Goal: Transaction & Acquisition: Book appointment/travel/reservation

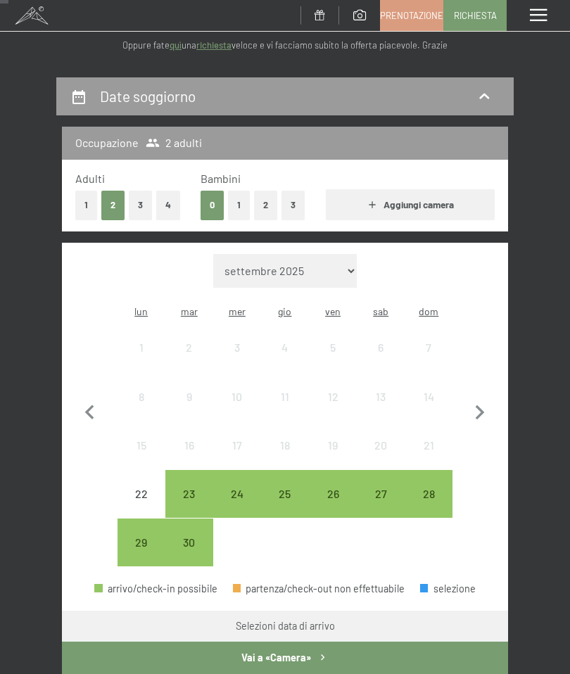
scroll to position [98, 0]
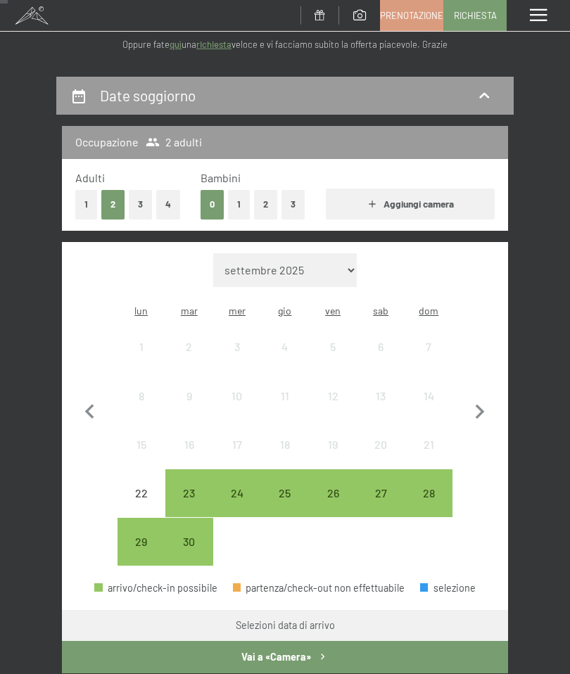
click at [485, 397] on icon "button" at bounding box center [480, 412] width 30 height 30
select select "[DATE]"
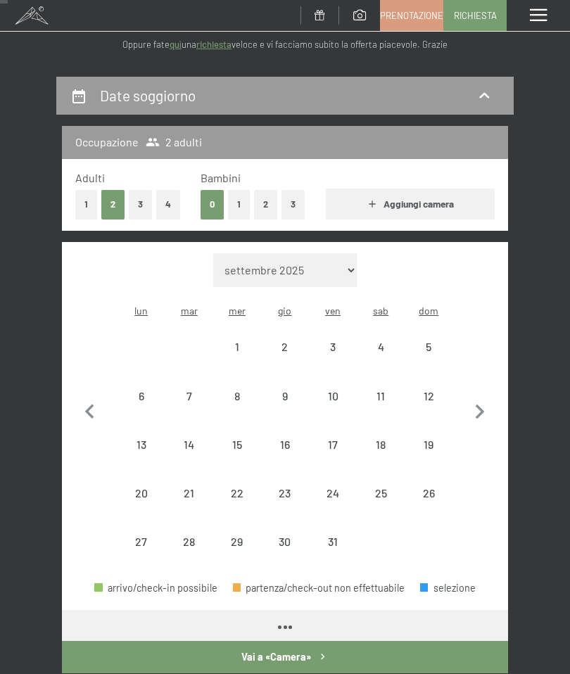
select select "[DATE]"
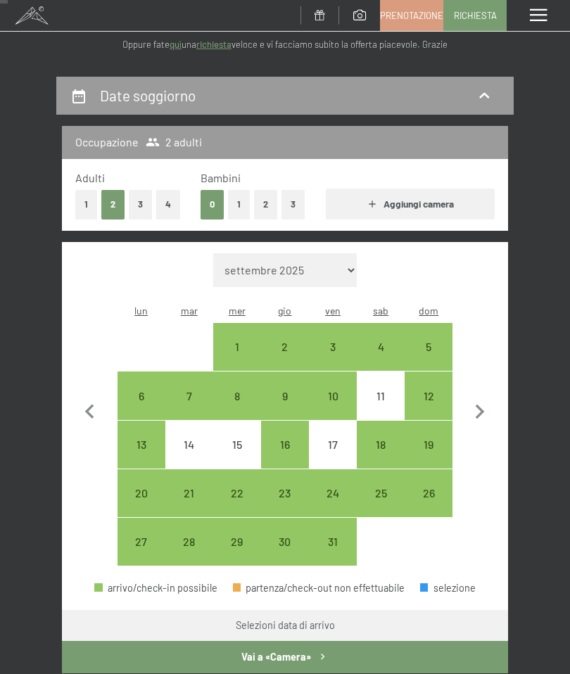
click at [484, 401] on icon "button" at bounding box center [480, 412] width 30 height 30
select select "[DATE]"
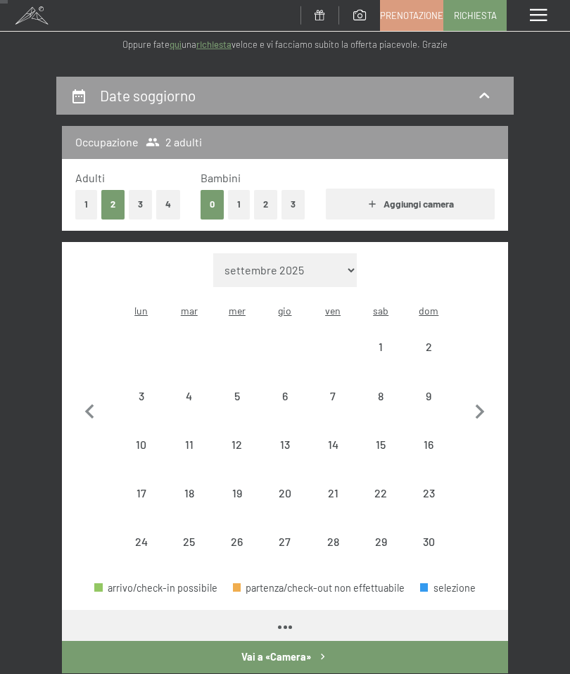
select select "[DATE]"
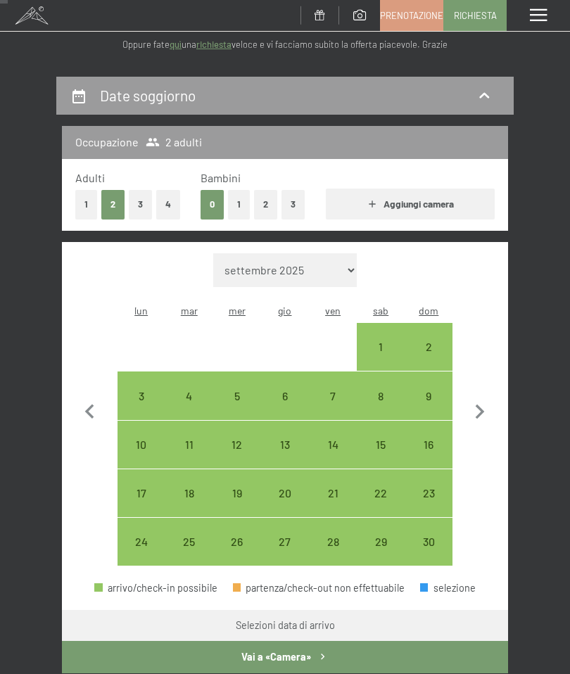
click at [381, 324] on div "1" at bounding box center [380, 346] width 45 height 45
select select "[DATE]"
click at [334, 390] on div "7" at bounding box center [332, 412] width 45 height 45
select select "[DATE]"
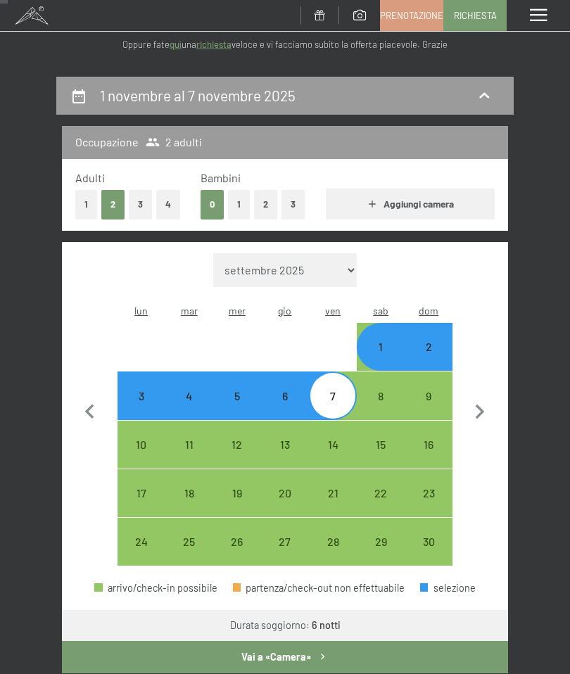
click at [280, 642] on button "Vai a «Camera»" at bounding box center [285, 657] width 446 height 32
select select "[DATE]"
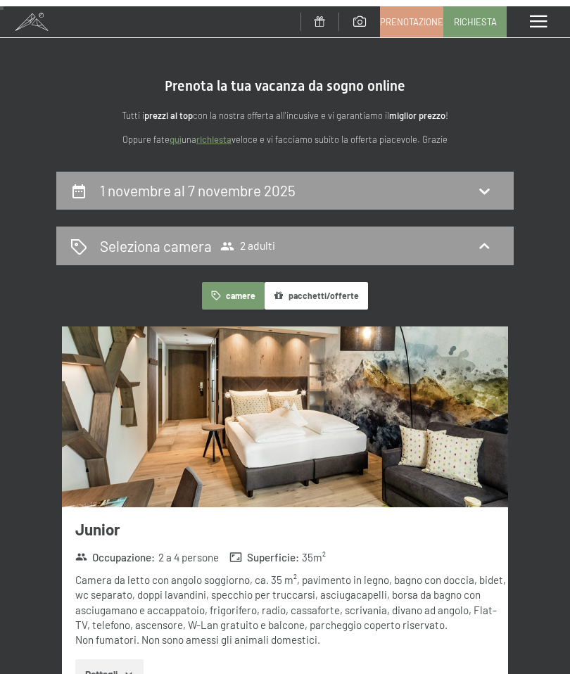
scroll to position [0, 0]
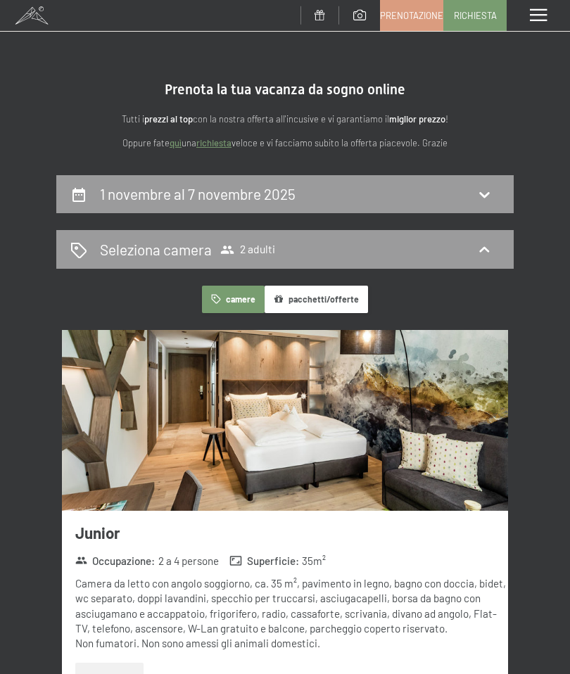
click at [261, 191] on h2 "1 novembre al 7 novembre 2025" at bounding box center [198, 194] width 196 height 18
select select "[DATE]"
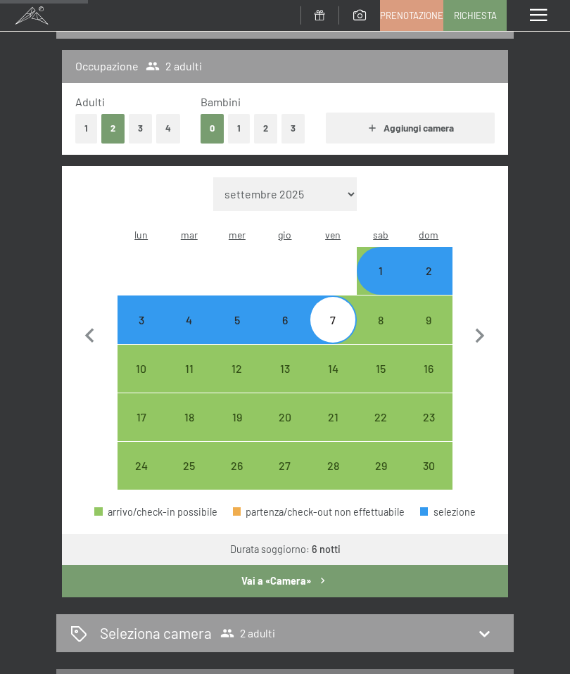
scroll to position [175, 0]
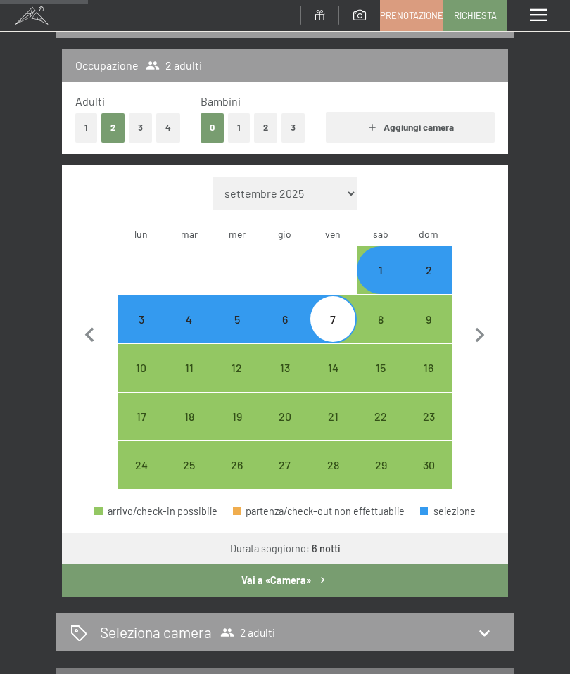
click at [434, 248] on div "2" at bounding box center [428, 270] width 45 height 45
select select "[DATE]"
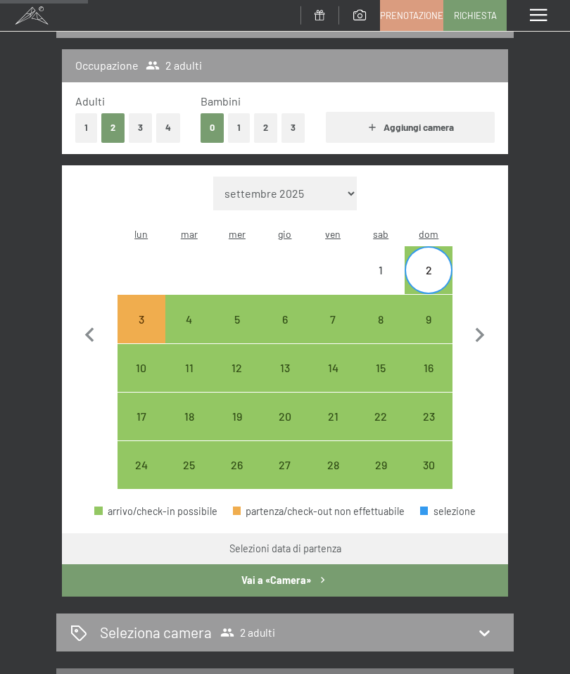
click at [283, 314] on div "6" at bounding box center [284, 336] width 45 height 45
select select "[DATE]"
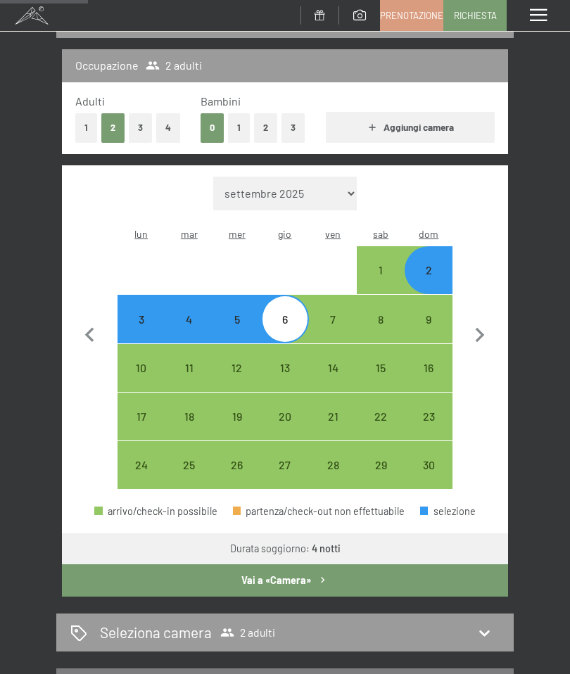
click at [283, 564] on button "Vai a «Camera»" at bounding box center [285, 580] width 446 height 32
select select "[DATE]"
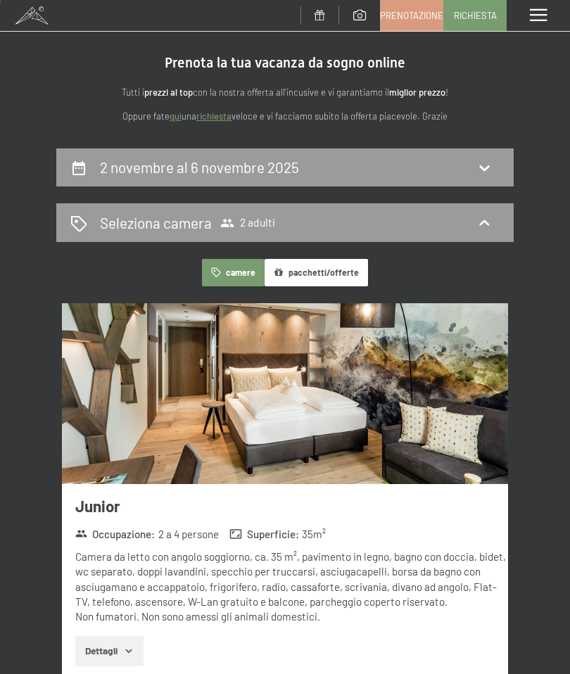
scroll to position [0, 0]
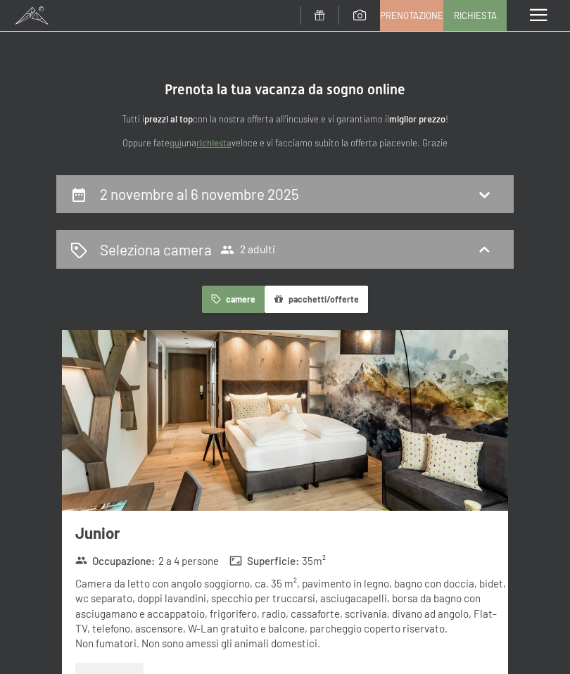
click at [540, 14] on span at bounding box center [538, 15] width 17 height 13
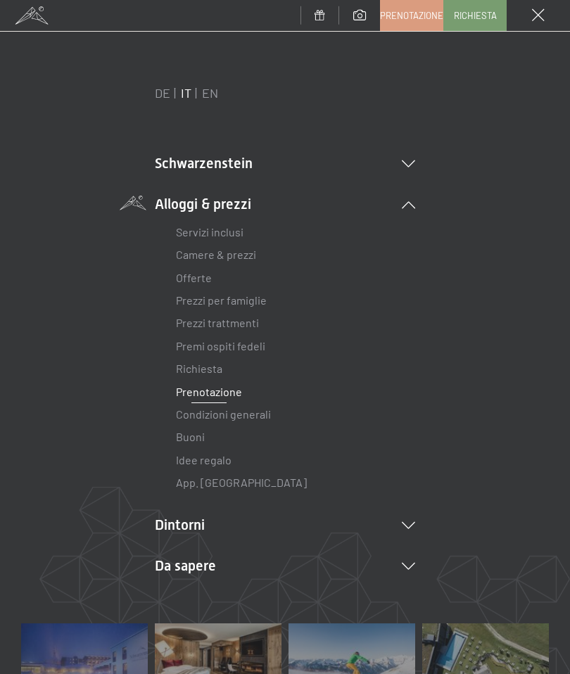
click at [220, 227] on link "Servizi inclusi" at bounding box center [210, 231] width 68 height 13
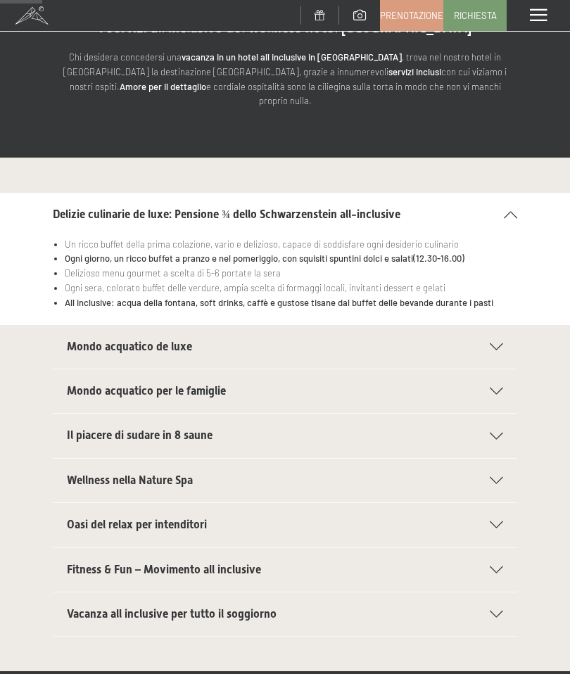
scroll to position [104, 0]
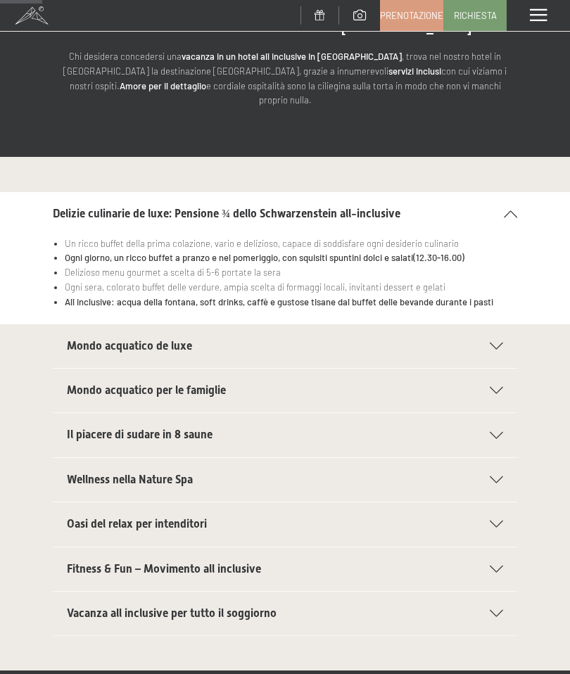
click at [496, 547] on div "Fitness & Fun – Movimento all inclusive" at bounding box center [285, 569] width 436 height 44
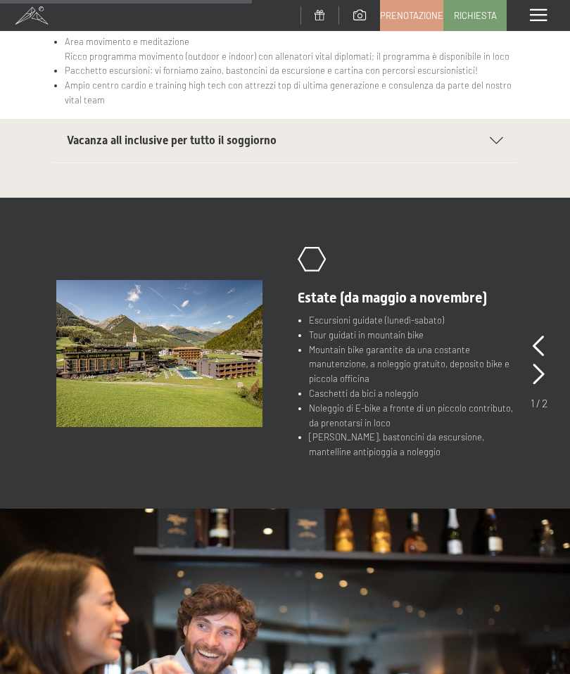
scroll to position [663, 0]
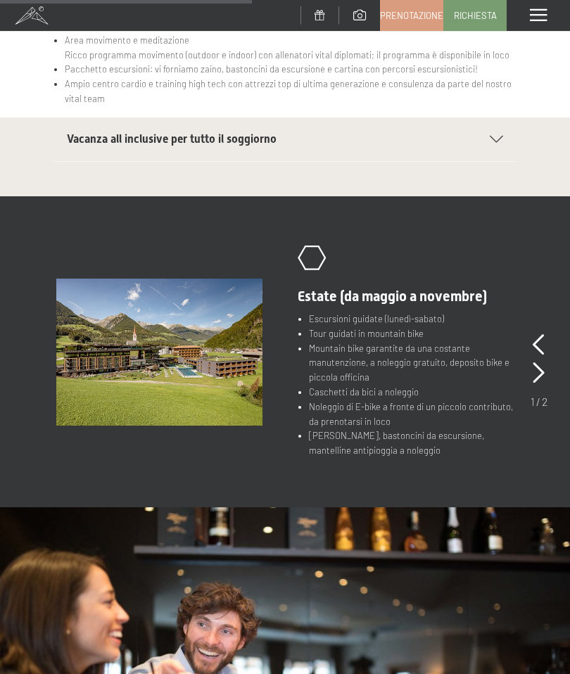
click at [542, 362] on icon at bounding box center [538, 372] width 12 height 21
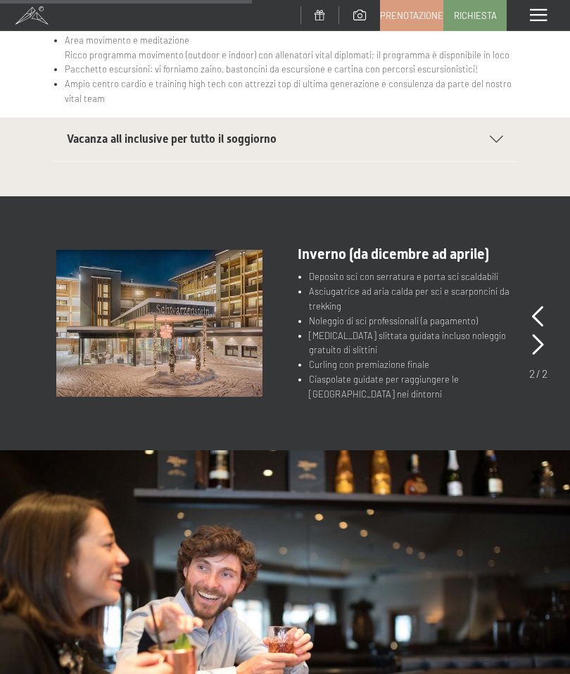
click at [536, 334] on icon at bounding box center [538, 344] width 12 height 21
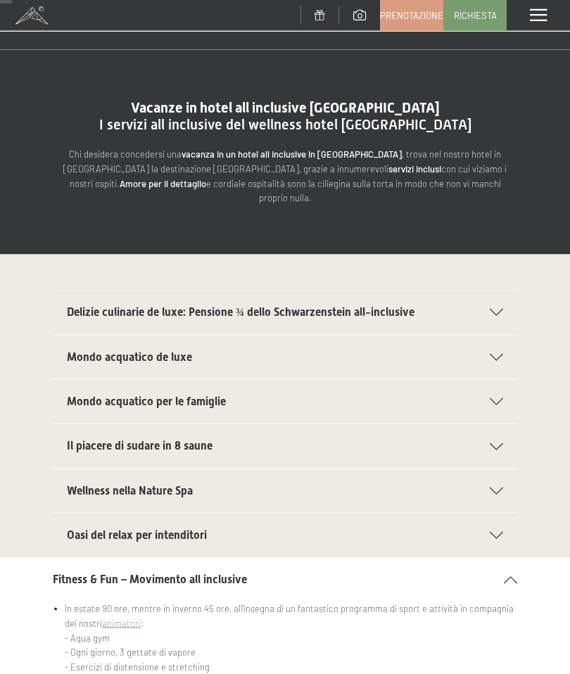
scroll to position [0, 0]
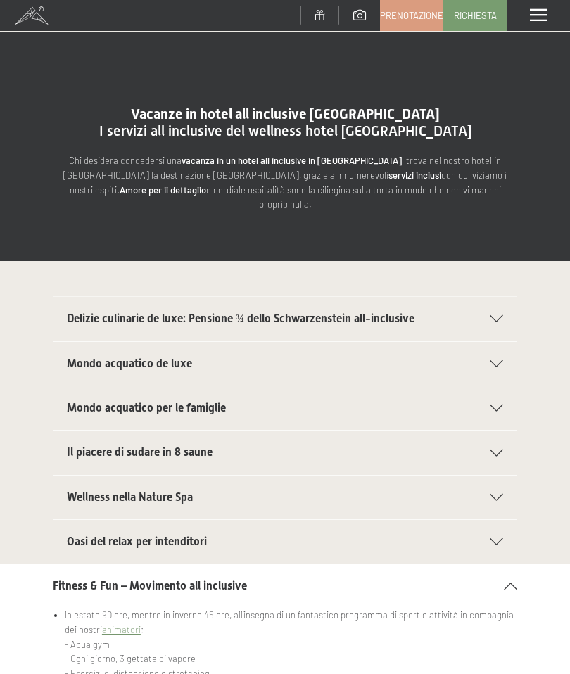
click at [412, 15] on span "Prenotazione" at bounding box center [411, 15] width 63 height 13
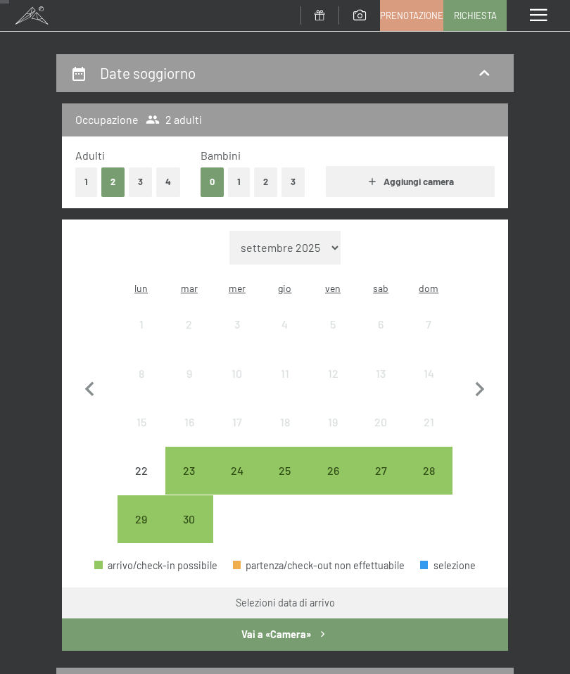
scroll to position [122, 0]
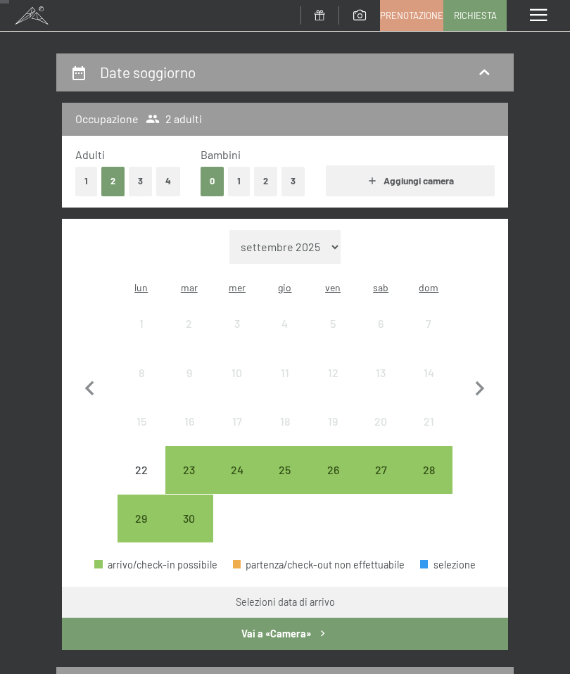
click at [483, 374] on icon "button" at bounding box center [480, 389] width 30 height 30
select select "2025-10-01"
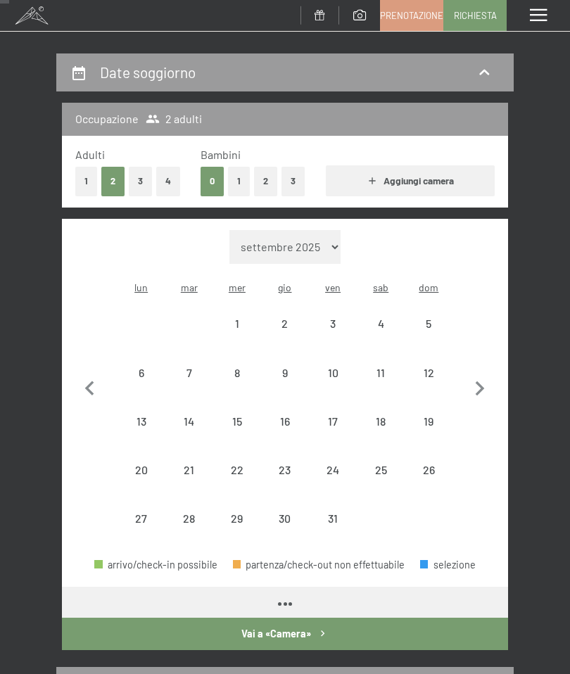
select select "2025-10-01"
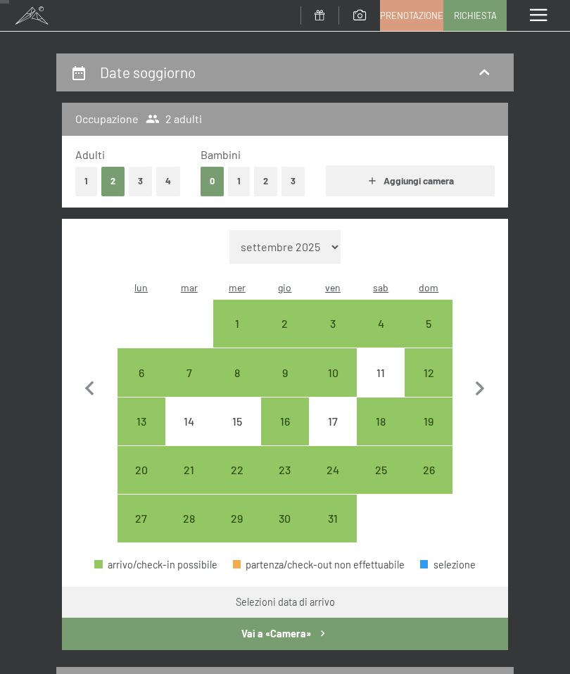
click at [476, 374] on icon "button" at bounding box center [480, 389] width 30 height 30
select select "[DATE]"
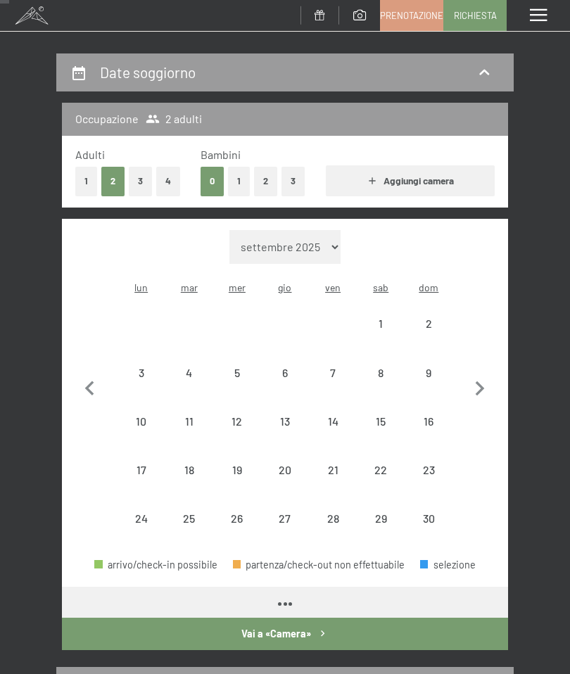
click at [383, 301] on div "1" at bounding box center [380, 323] width 45 height 45
select select "[DATE]"
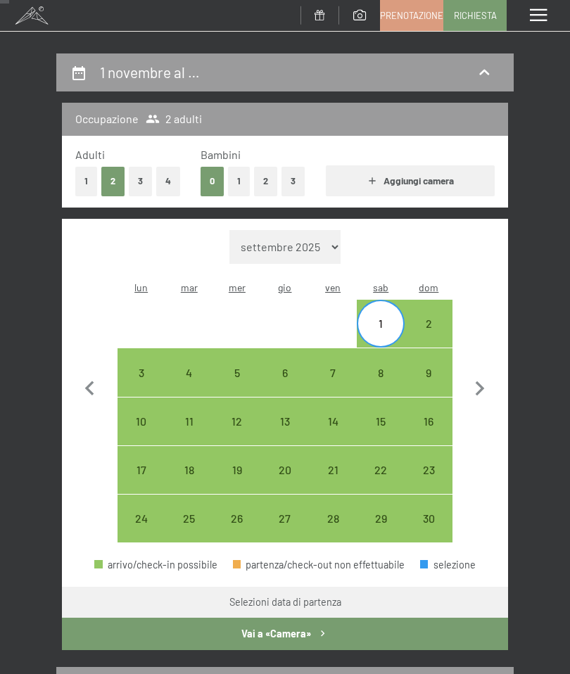
click at [238, 367] on div "5" at bounding box center [237, 389] width 45 height 45
select select "[DATE]"
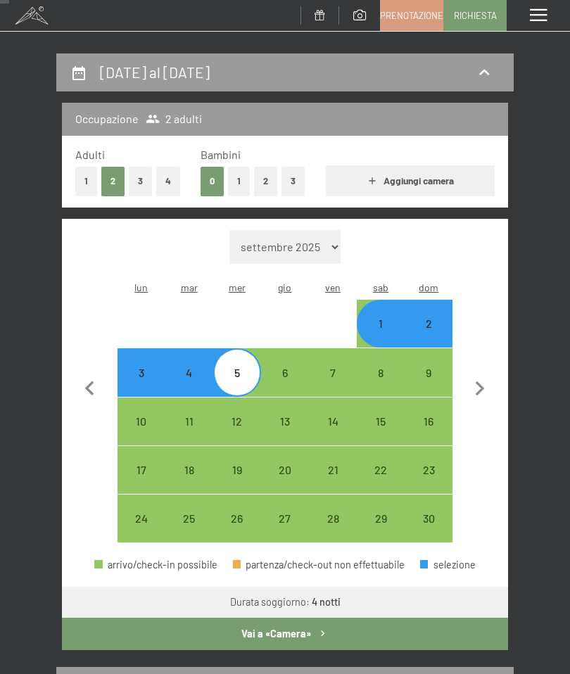
click at [294, 618] on button "Vai a «Camera»" at bounding box center [285, 634] width 446 height 32
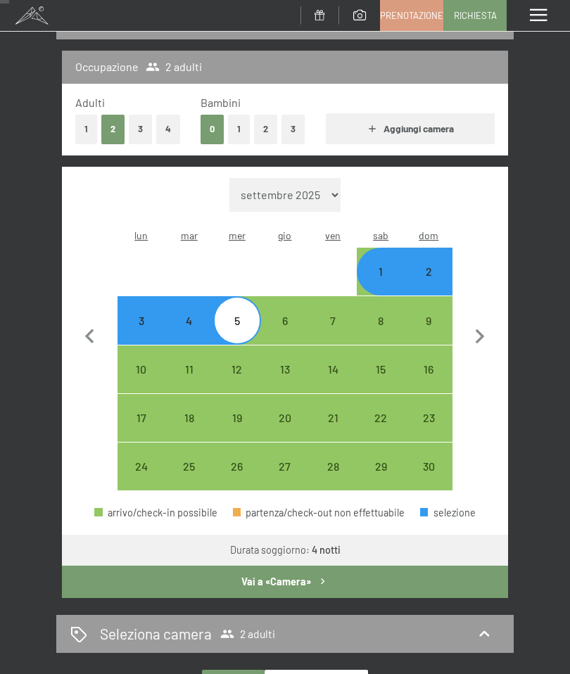
select select "[DATE]"
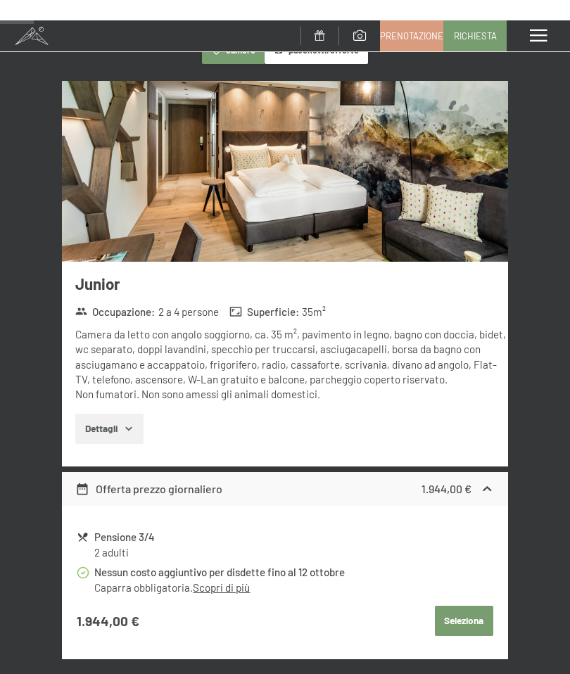
scroll to position [0, 0]
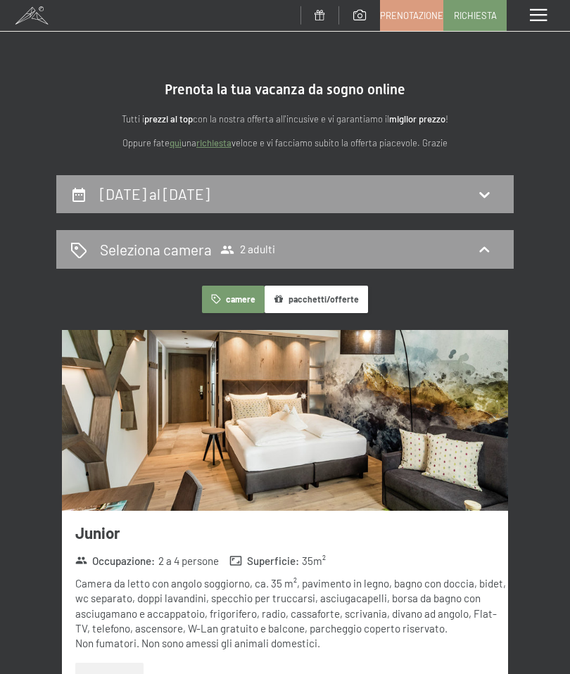
click at [310, 187] on div "1 novembre al 5 novembre 2025" at bounding box center [284, 194] width 429 height 20
select select "[DATE]"
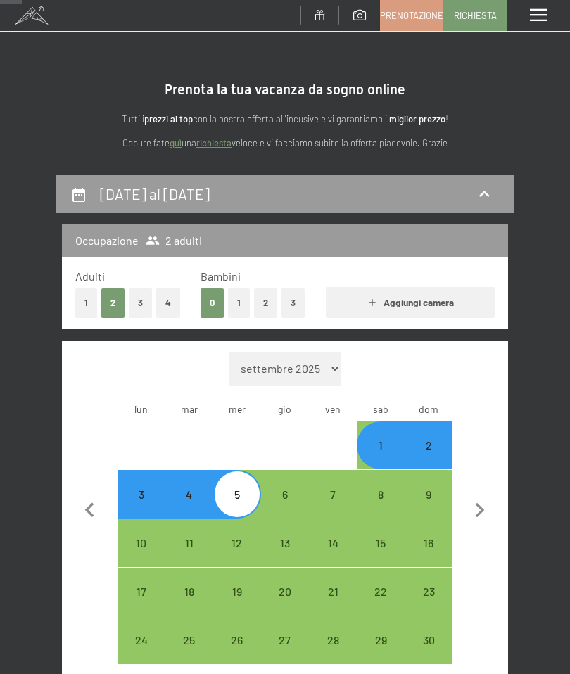
scroll to position [174, 0]
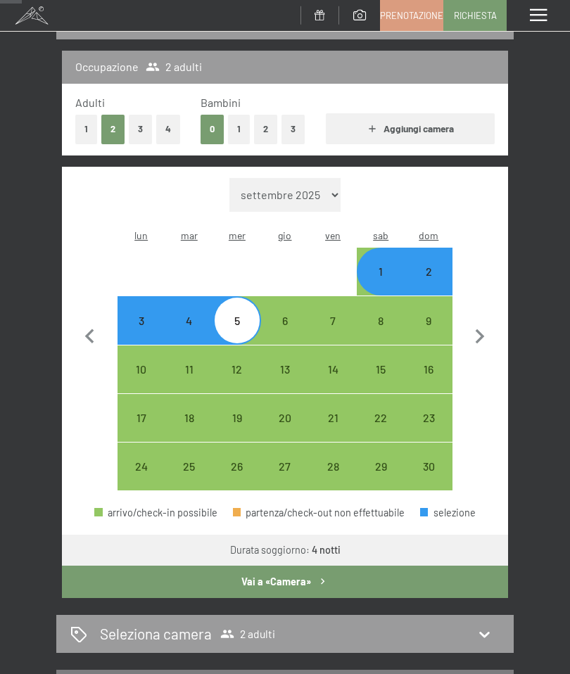
click at [376, 249] on div "1" at bounding box center [380, 271] width 45 height 45
select select "[DATE]"
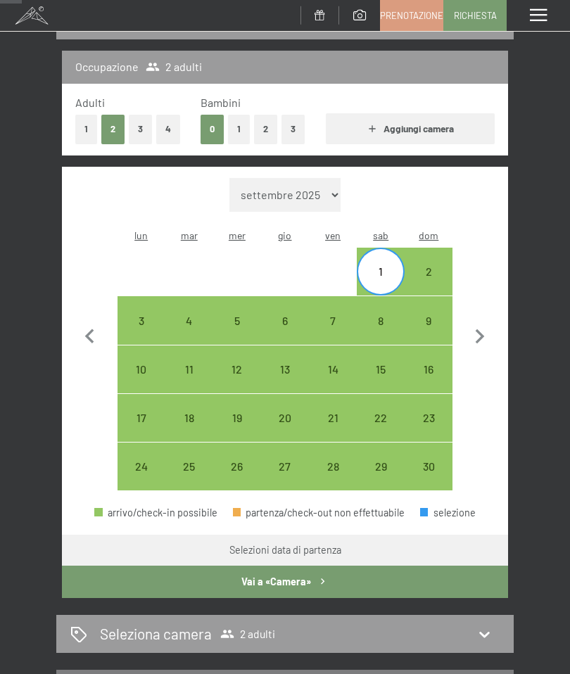
click at [284, 315] on div "6" at bounding box center [284, 337] width 45 height 45
select select "[DATE]"
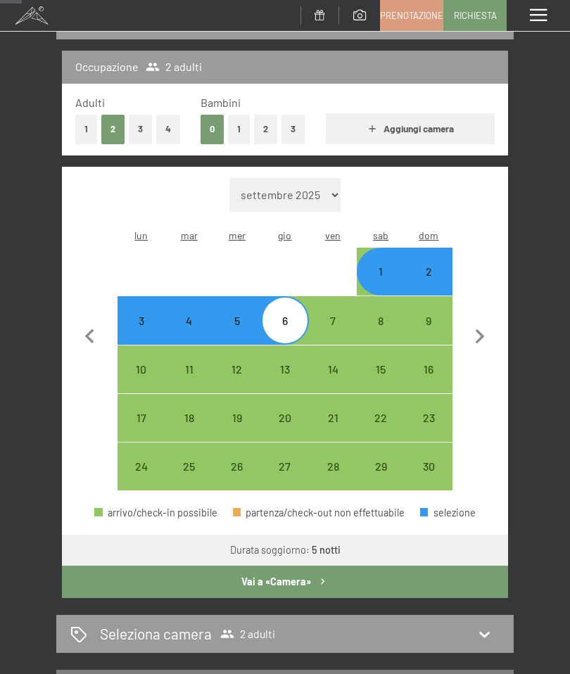
click at [288, 566] on button "Vai a «Camera»" at bounding box center [285, 582] width 446 height 32
select select "[DATE]"
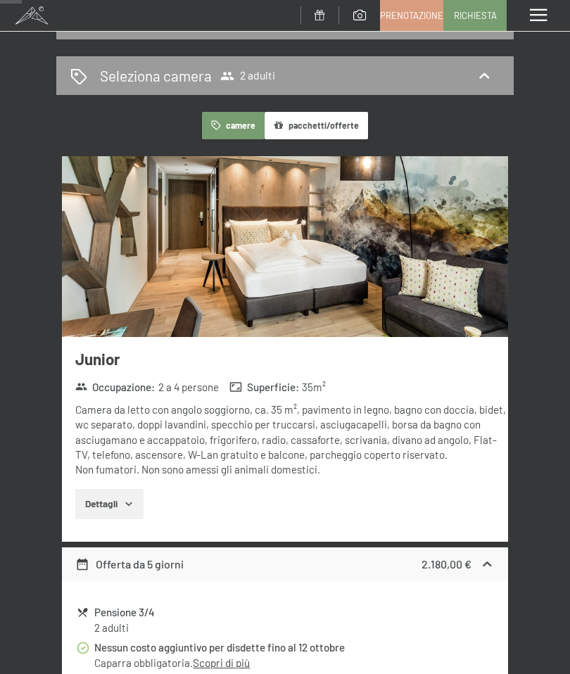
click at [427, 9] on span "Prenotazione" at bounding box center [411, 15] width 63 height 13
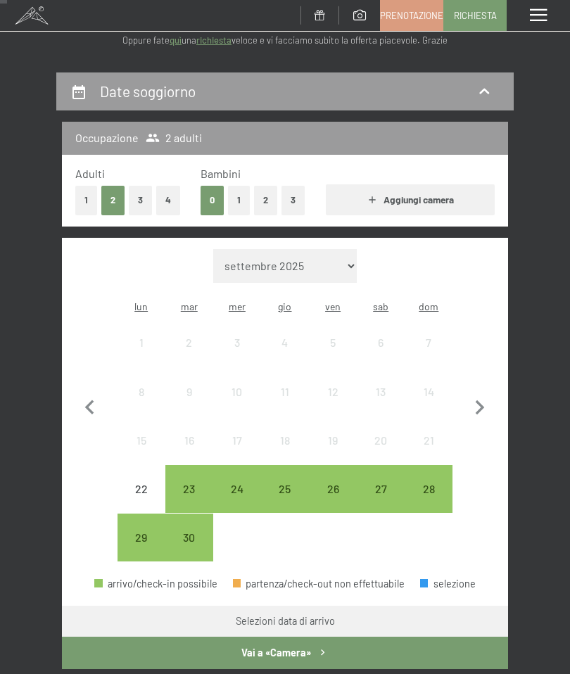
scroll to position [110, 0]
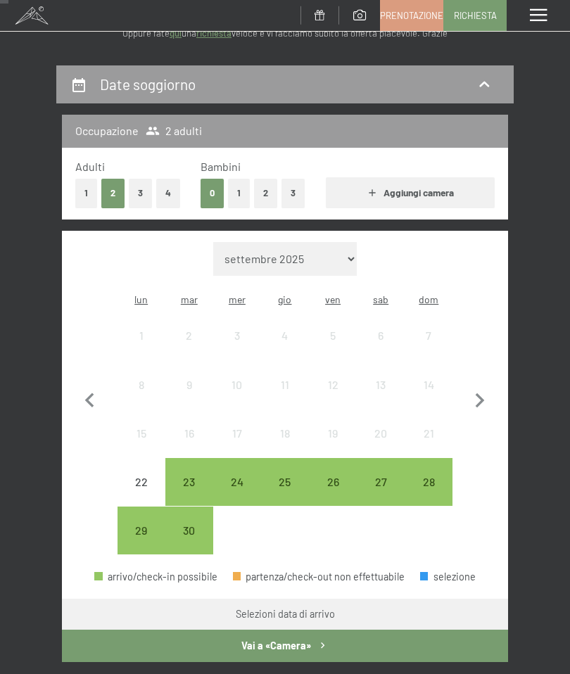
click at [484, 386] on icon "button" at bounding box center [480, 401] width 30 height 30
select select "[DATE]"
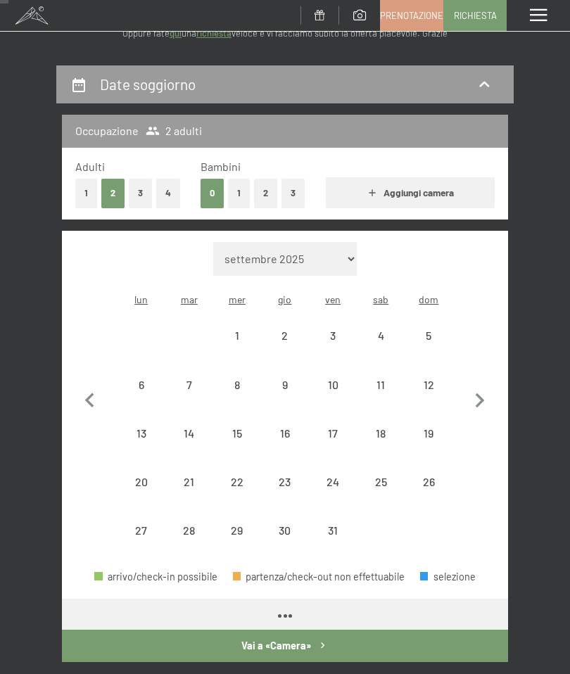
click at [485, 386] on icon "button" at bounding box center [480, 401] width 30 height 30
select select "[DATE]"
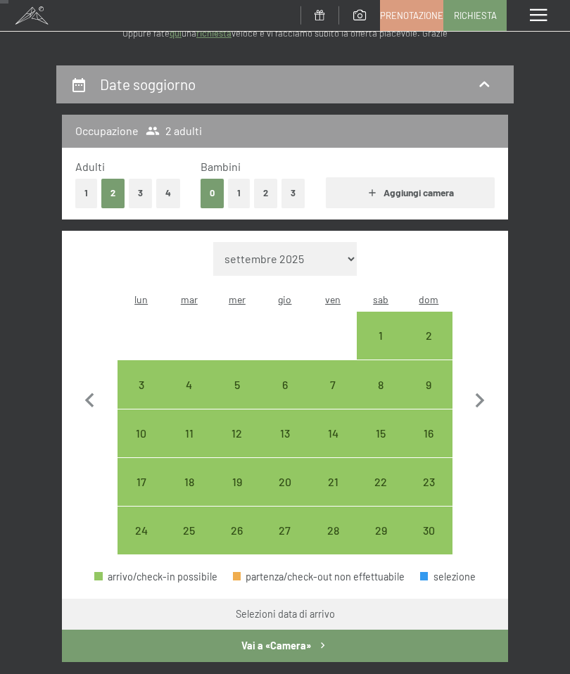
click at [440, 313] on div "2" at bounding box center [428, 335] width 45 height 45
select select "[DATE]"
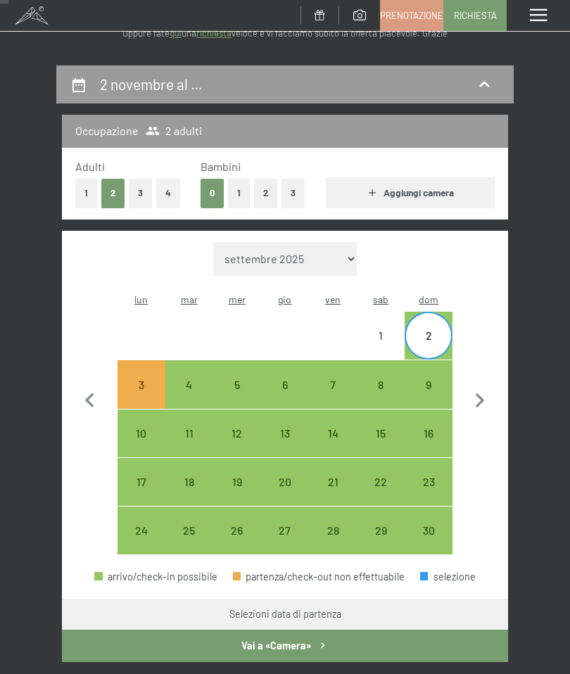
click at [286, 379] on div "6" at bounding box center [284, 401] width 45 height 45
select select "[DATE]"
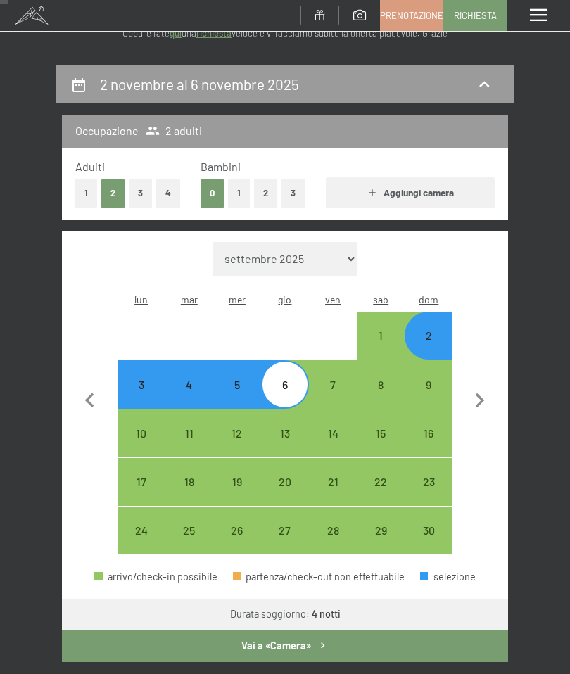
click at [296, 630] on button "Vai a «Camera»" at bounding box center [285, 646] width 446 height 32
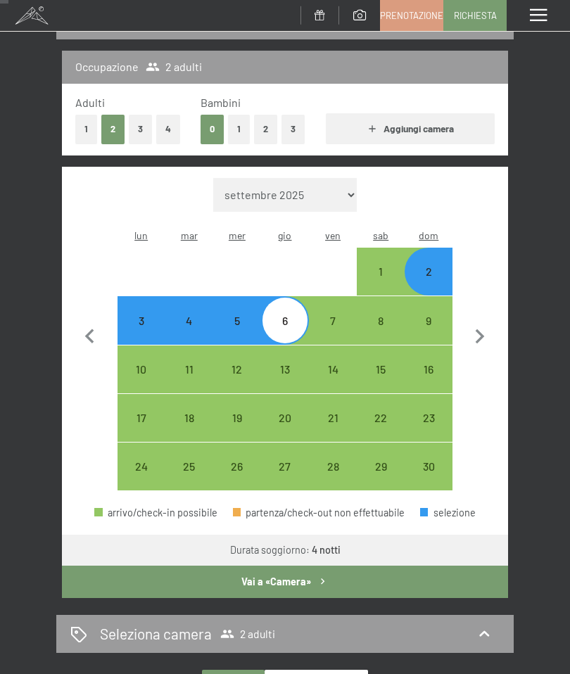
select select "[DATE]"
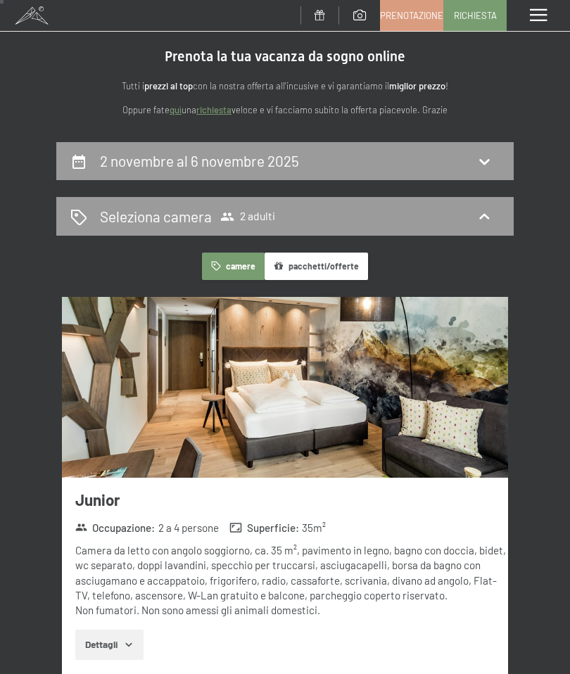
click at [497, 151] on div "2 novembre al 6 novembre 2025" at bounding box center [284, 161] width 429 height 20
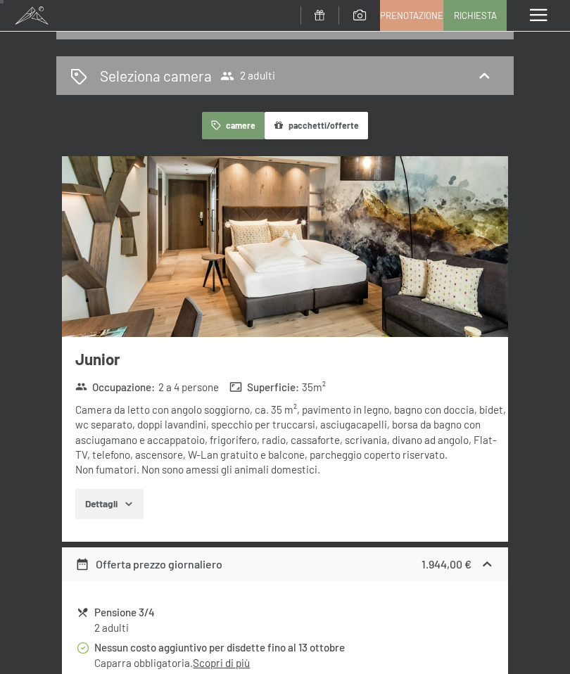
select select "[DATE]"
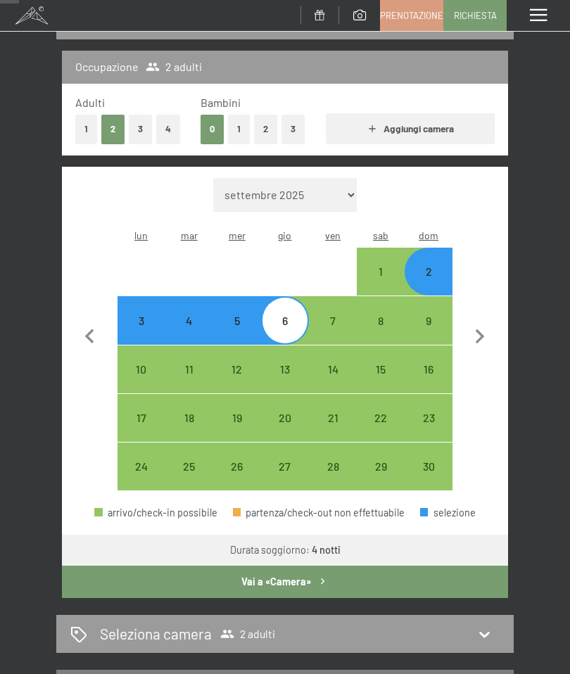
click at [131, 315] on div "3" at bounding box center [141, 337] width 45 height 45
select select "[DATE]"
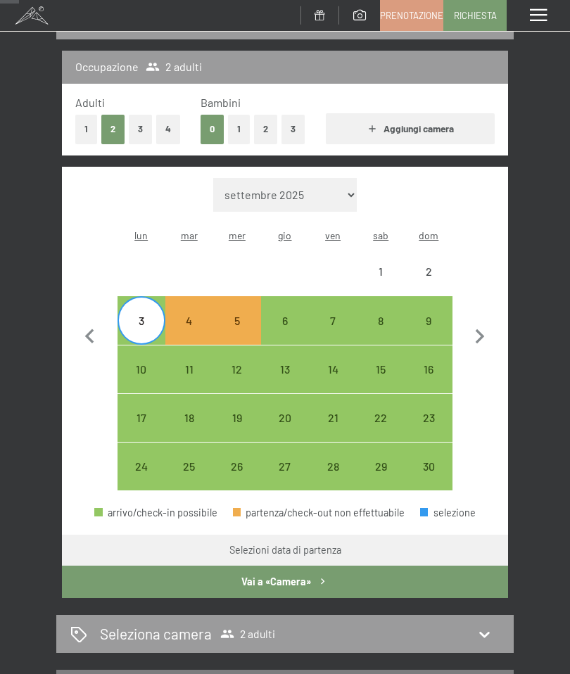
click at [334, 315] on div "7" at bounding box center [332, 337] width 45 height 45
select select "[DATE]"
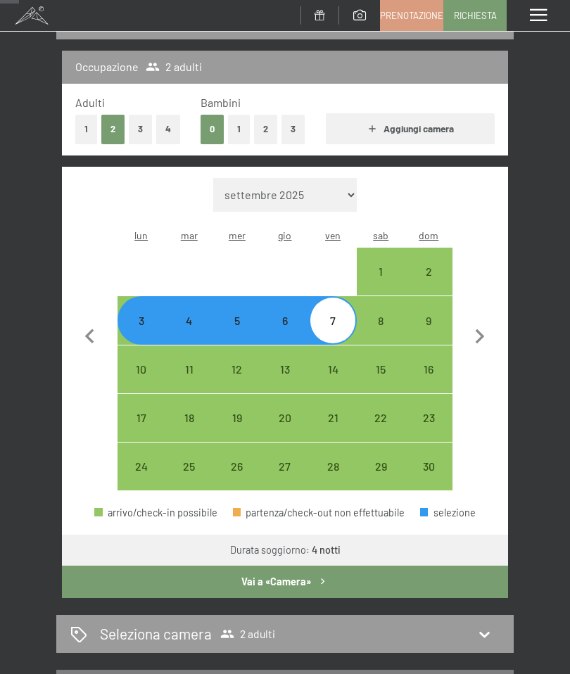
click at [307, 566] on button "Vai a «Camera»" at bounding box center [285, 582] width 446 height 32
select select "[DATE]"
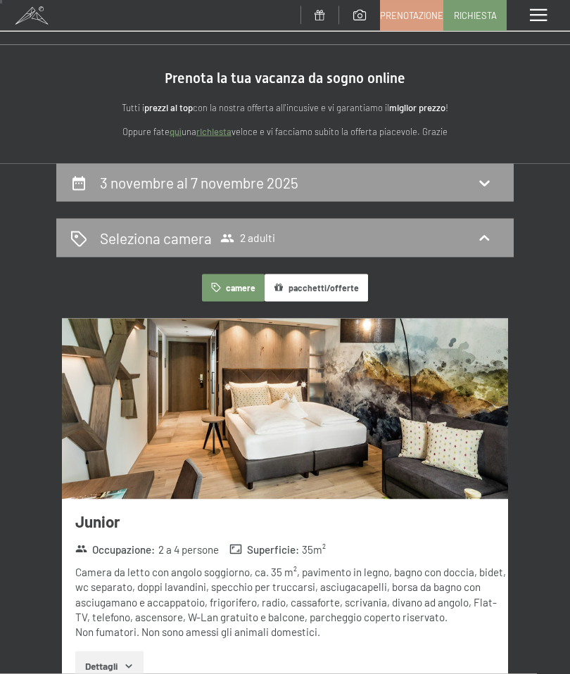
scroll to position [12, 0]
click at [398, 179] on div "3 novembre al 7 novembre 2025" at bounding box center [284, 182] width 429 height 20
select select "[DATE]"
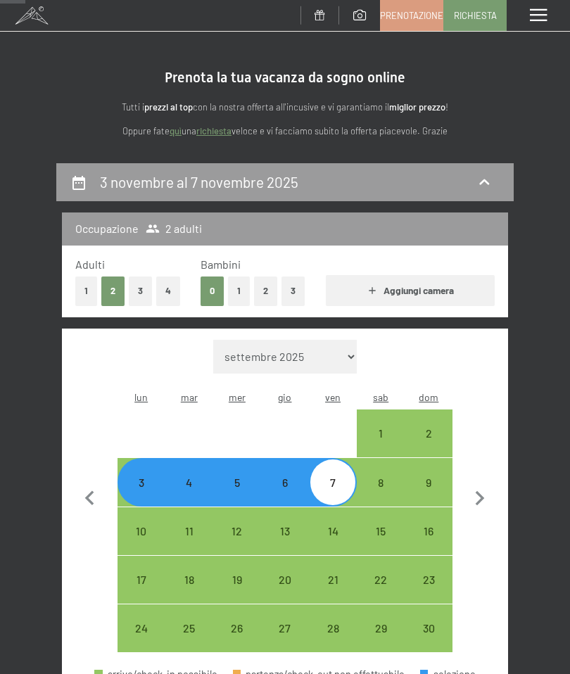
scroll to position [174, 0]
